Goal: Find specific page/section

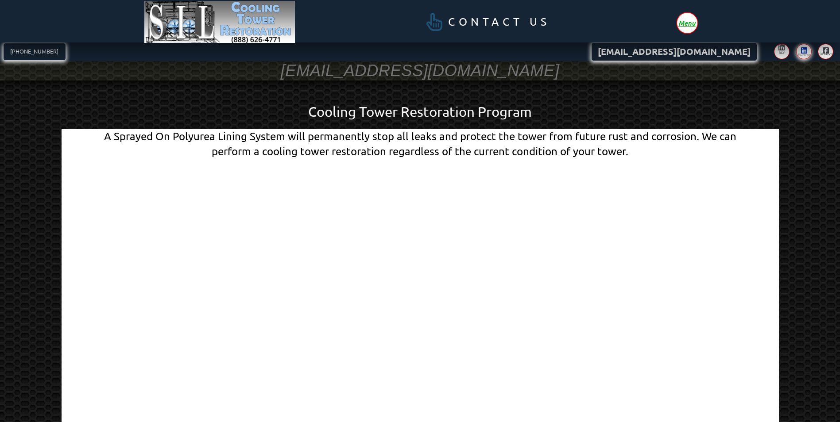
click at [801, 47] on icon at bounding box center [803, 50] width 7 height 7
click at [778, 51] on icon at bounding box center [781, 47] width 7 height 7
click at [822, 48] on icon at bounding box center [825, 50] width 7 height 7
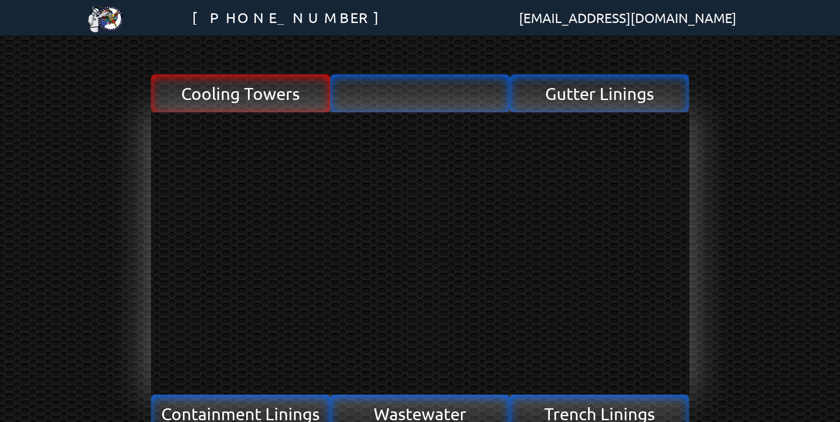
click at [265, 85] on span "Cooling Towers" at bounding box center [240, 93] width 119 height 17
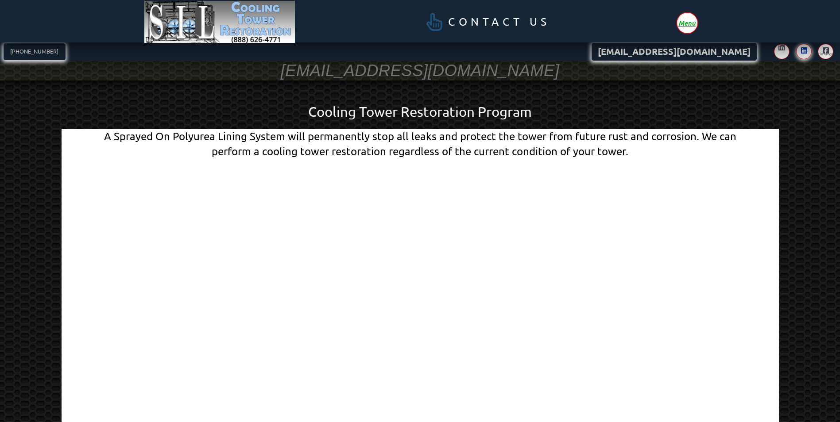
click at [800, 49] on icon at bounding box center [803, 50] width 7 height 7
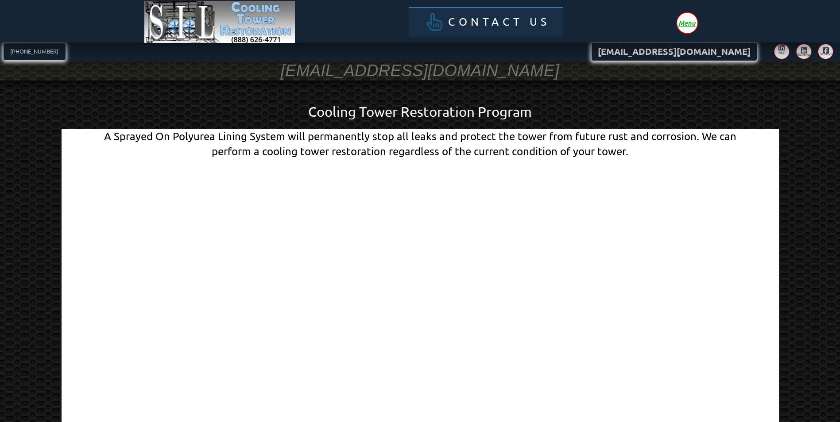
click at [475, 24] on span "Contact Us" at bounding box center [499, 21] width 102 height 11
